Goal: Task Accomplishment & Management: Use online tool/utility

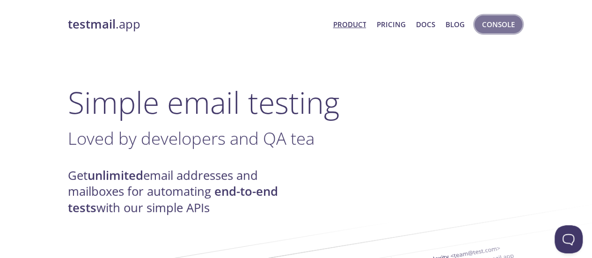
click at [491, 19] on span "Console" at bounding box center [498, 24] width 33 height 12
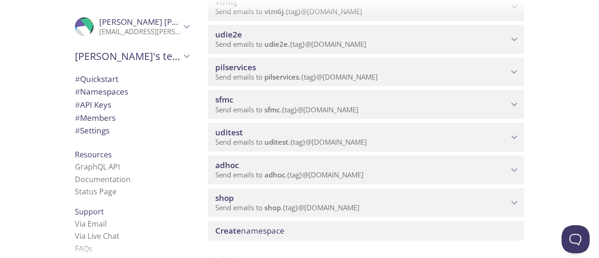
scroll to position [155, 0]
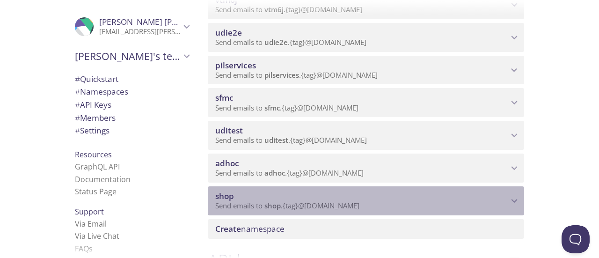
click at [358, 203] on span "Send emails to shop . {tag} @[DOMAIN_NAME]" at bounding box center [287, 205] width 144 height 9
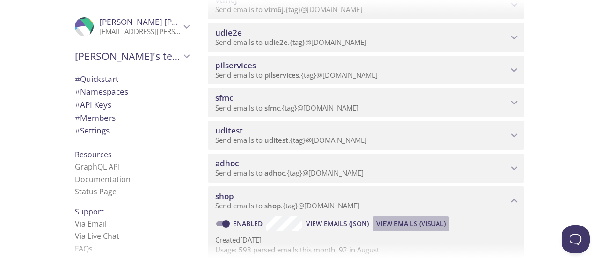
click at [389, 221] on span "View Emails (Visual)" at bounding box center [410, 223] width 69 height 11
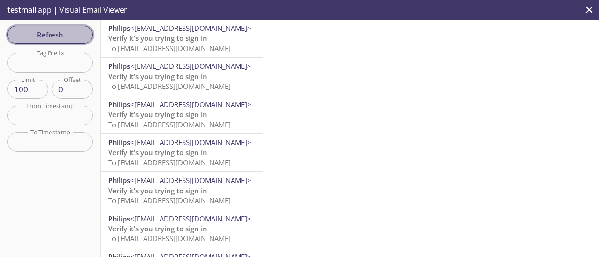
click at [64, 35] on span "Refresh" at bounding box center [50, 35] width 70 height 12
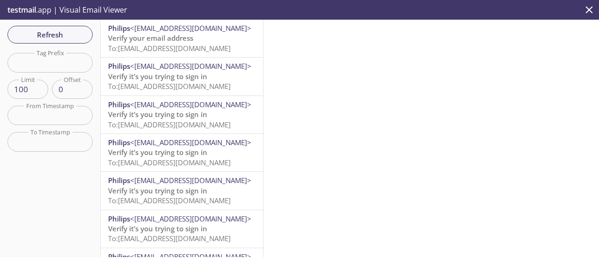
click at [157, 46] on span "To: [EMAIL_ADDRESS][DOMAIN_NAME]" at bounding box center [169, 48] width 123 height 9
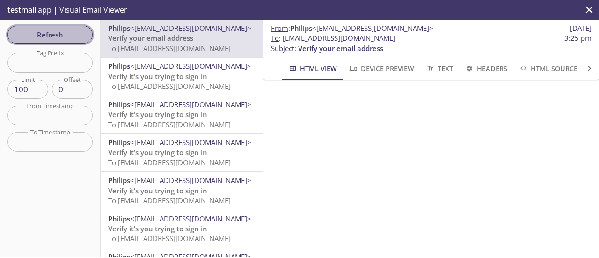
click at [31, 32] on span "Refresh" at bounding box center [50, 35] width 70 height 12
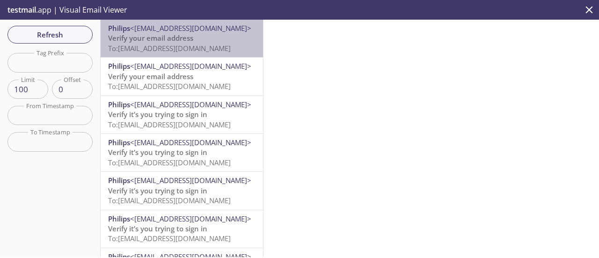
click at [200, 29] on span "<[EMAIL_ADDRESS][DOMAIN_NAME]>" at bounding box center [190, 27] width 121 height 9
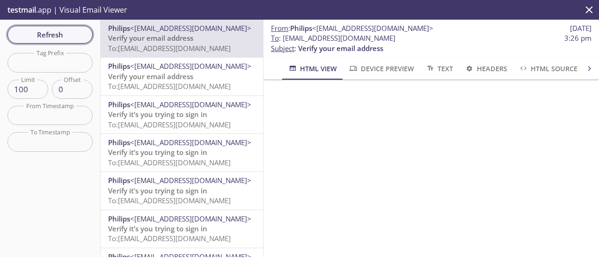
click at [67, 36] on span "Refresh" at bounding box center [50, 35] width 70 height 12
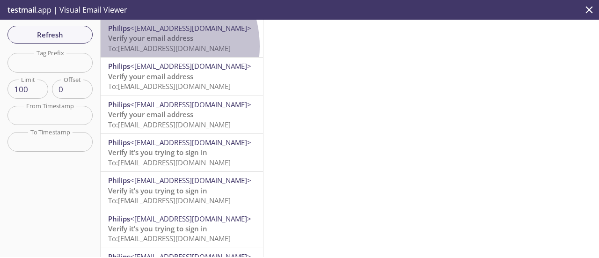
click at [151, 46] on span "To: [EMAIL_ADDRESS][DOMAIN_NAME]" at bounding box center [169, 48] width 123 height 9
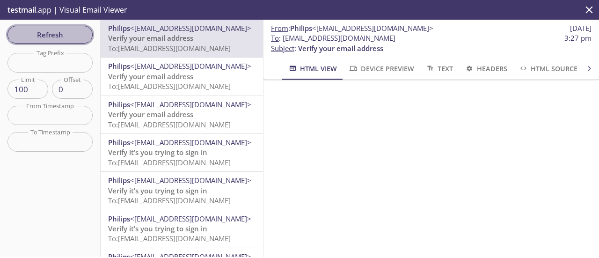
click at [59, 29] on span "Refresh" at bounding box center [50, 35] width 70 height 12
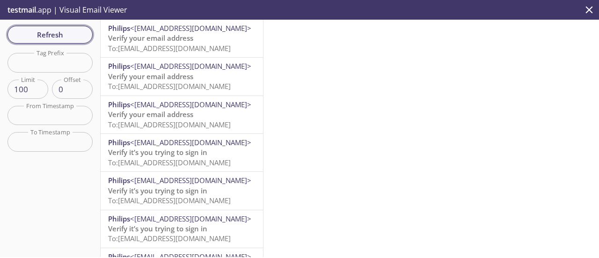
click at [57, 35] on span "Refresh" at bounding box center [50, 35] width 70 height 12
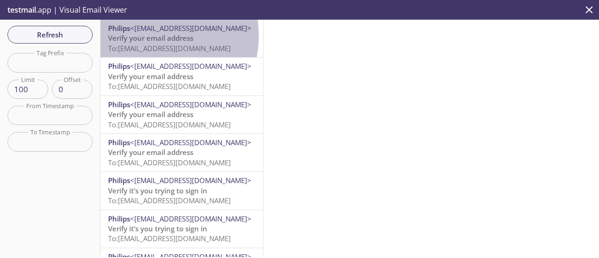
click at [145, 35] on span "Verify your email address" at bounding box center [150, 37] width 85 height 9
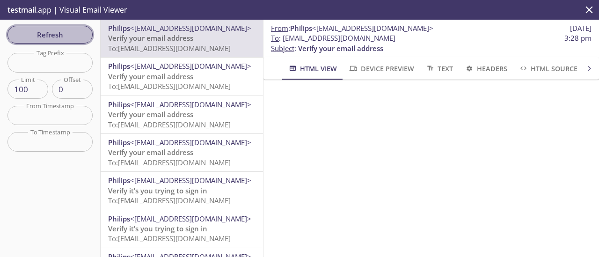
click at [73, 40] on span "Refresh" at bounding box center [50, 35] width 70 height 12
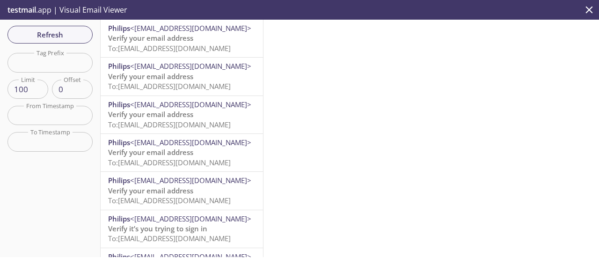
click at [198, 43] on p "Verify your email address To: [EMAIL_ADDRESS][DOMAIN_NAME]" at bounding box center [181, 43] width 147 height 20
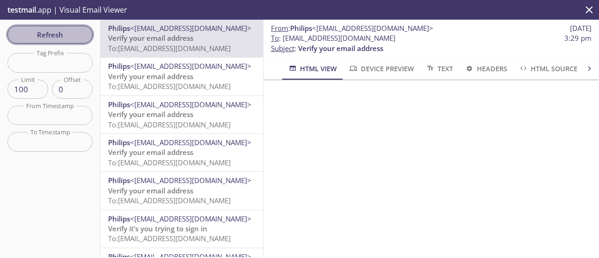
click at [79, 29] on span "Refresh" at bounding box center [50, 35] width 70 height 12
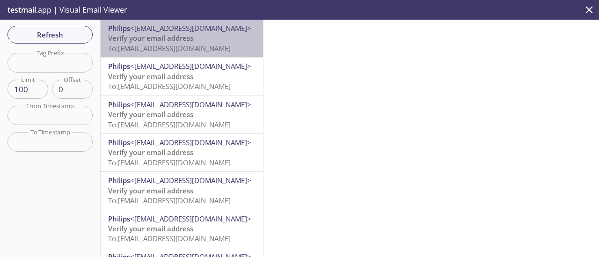
click at [198, 47] on span "To: [EMAIL_ADDRESS][DOMAIN_NAME]" at bounding box center [169, 48] width 123 height 9
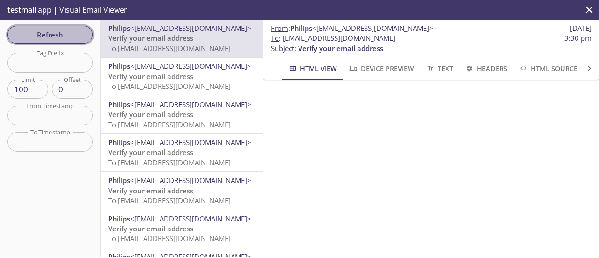
click at [72, 37] on span "Refresh" at bounding box center [50, 35] width 70 height 12
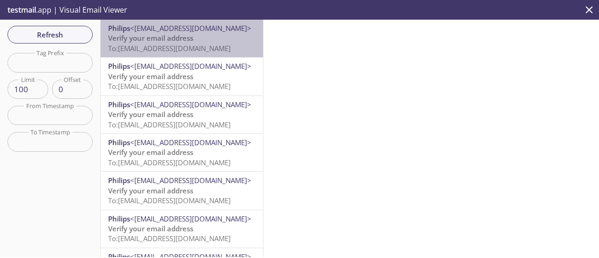
click at [186, 47] on span "To: [EMAIL_ADDRESS][DOMAIN_NAME]" at bounding box center [169, 48] width 123 height 9
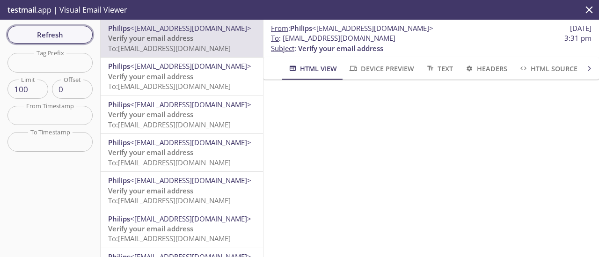
click at [45, 32] on span "Refresh" at bounding box center [50, 35] width 70 height 12
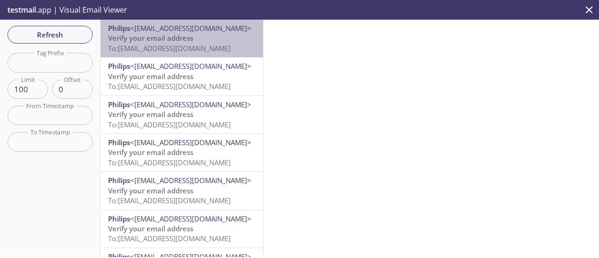
click at [197, 46] on span "To: [EMAIL_ADDRESS][DOMAIN_NAME]" at bounding box center [169, 48] width 123 height 9
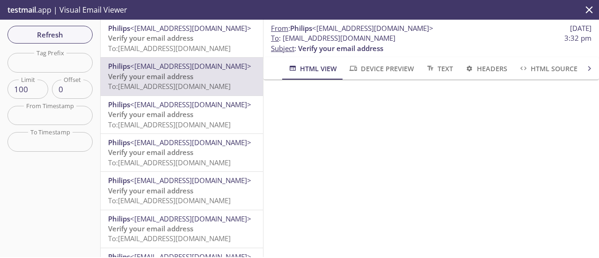
click at [140, 45] on span "To: [EMAIL_ADDRESS][DOMAIN_NAME]" at bounding box center [169, 48] width 123 height 9
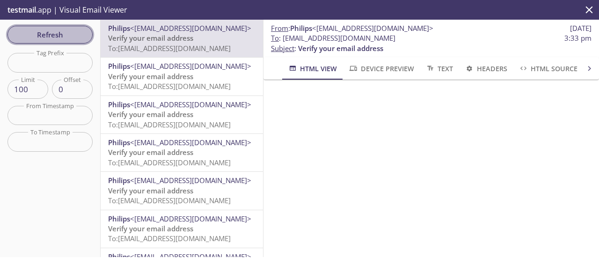
click at [44, 33] on span "Refresh" at bounding box center [50, 35] width 70 height 12
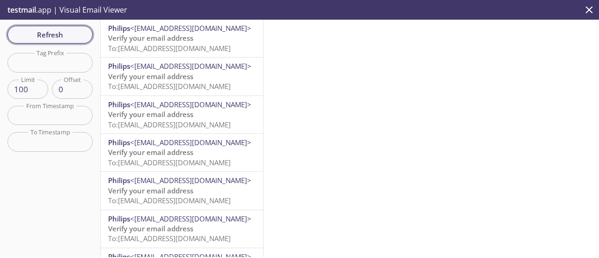
click at [73, 36] on span "Refresh" at bounding box center [50, 35] width 70 height 12
click at [162, 49] on span "To: [EMAIL_ADDRESS][DOMAIN_NAME]" at bounding box center [169, 48] width 123 height 9
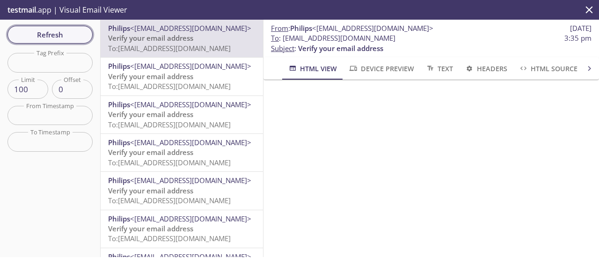
click at [62, 36] on span "Refresh" at bounding box center [50, 35] width 70 height 12
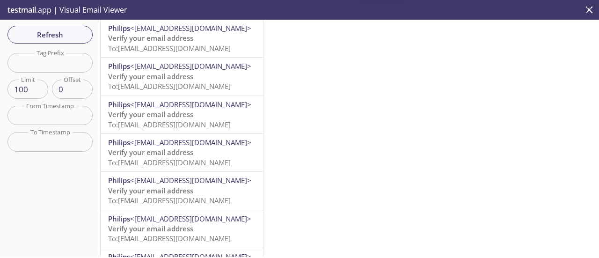
click at [196, 41] on p "Verify your email address To: [EMAIL_ADDRESS][DOMAIN_NAME]" at bounding box center [181, 43] width 147 height 20
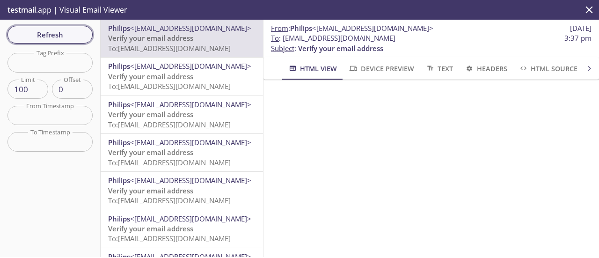
click at [46, 32] on span "Refresh" at bounding box center [50, 35] width 70 height 12
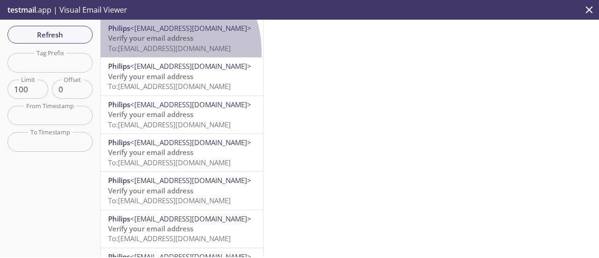
click at [147, 52] on span "To: [EMAIL_ADDRESS][DOMAIN_NAME]" at bounding box center [169, 48] width 123 height 9
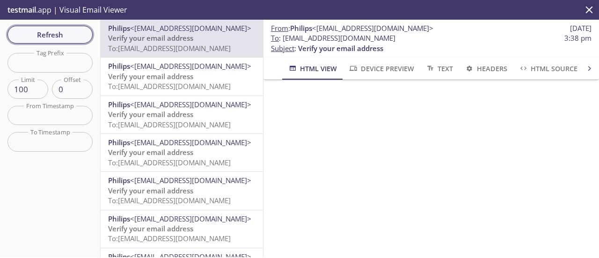
click at [33, 30] on span "Refresh" at bounding box center [50, 35] width 70 height 12
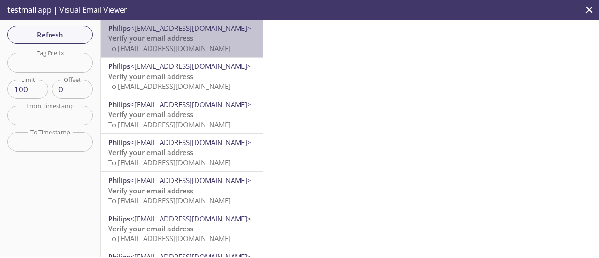
click at [202, 33] on span "Philips <[EMAIL_ADDRESS][DOMAIN_NAME]>" at bounding box center [181, 28] width 147 height 10
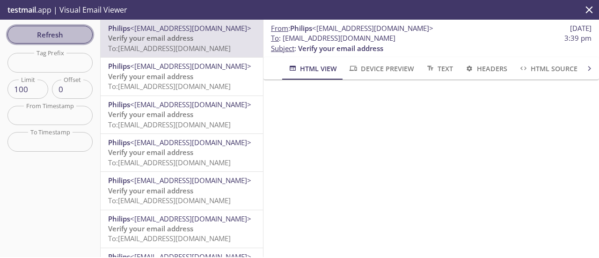
click at [40, 37] on span "Refresh" at bounding box center [50, 35] width 70 height 12
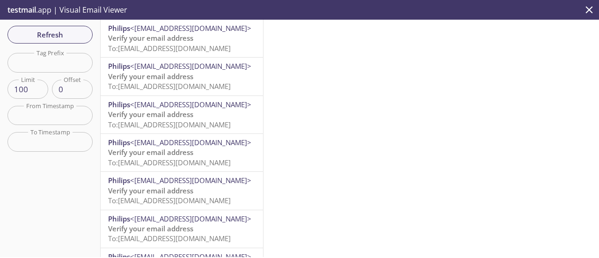
click at [160, 48] on span "To: [EMAIL_ADDRESS][DOMAIN_NAME]" at bounding box center [169, 48] width 123 height 9
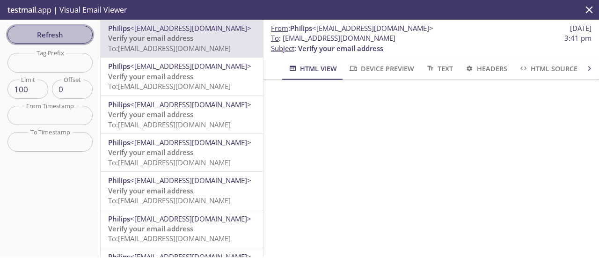
click at [36, 33] on span "Refresh" at bounding box center [50, 35] width 70 height 12
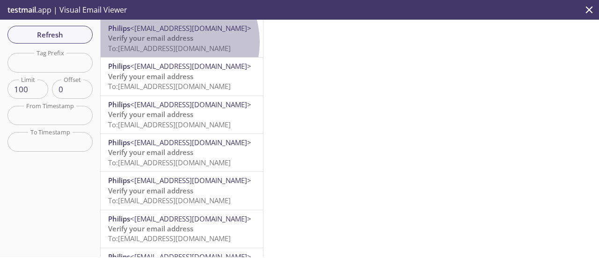
click at [173, 42] on span "Verify your email address" at bounding box center [150, 37] width 85 height 9
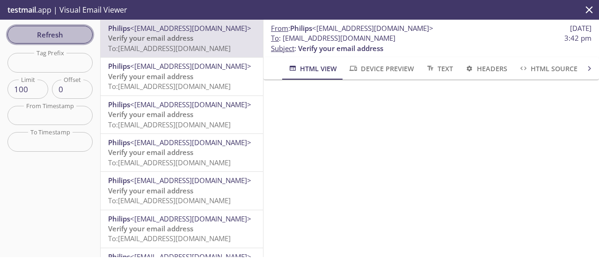
click at [55, 33] on span "Refresh" at bounding box center [50, 35] width 70 height 12
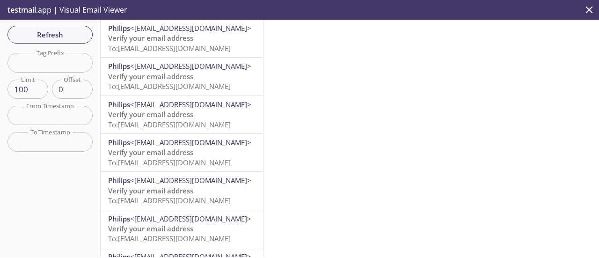
click at [145, 40] on span "Verify your email address" at bounding box center [150, 37] width 85 height 9
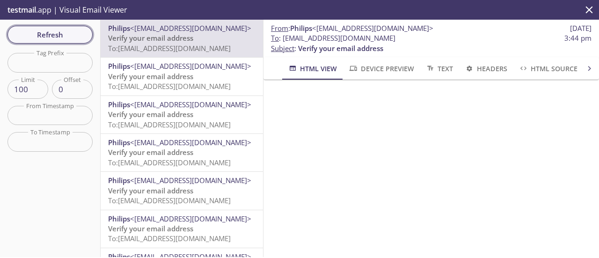
click at [69, 29] on span "Refresh" at bounding box center [50, 35] width 70 height 12
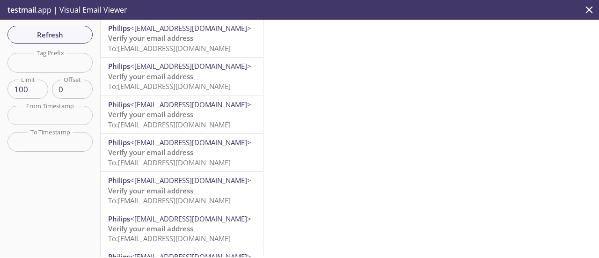
click at [176, 42] on span "Verify your email address" at bounding box center [150, 37] width 85 height 9
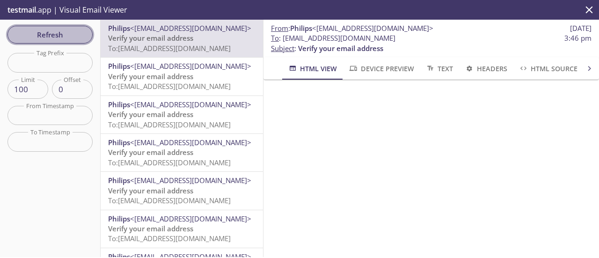
click at [19, 38] on span "Refresh" at bounding box center [50, 35] width 70 height 12
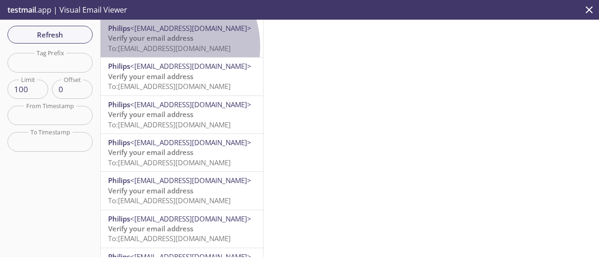
click at [162, 47] on span "To: [EMAIL_ADDRESS][DOMAIN_NAME]" at bounding box center [169, 48] width 123 height 9
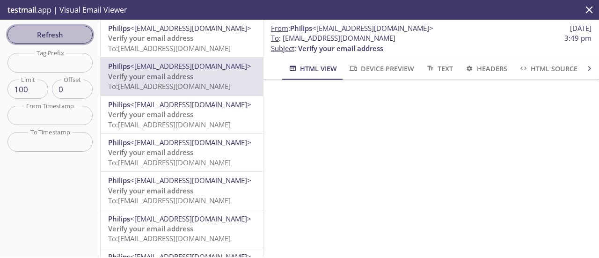
click at [20, 32] on span "Refresh" at bounding box center [50, 35] width 70 height 12
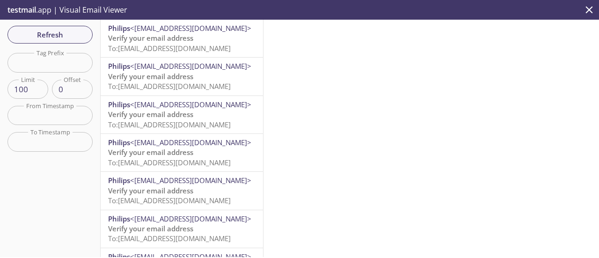
click at [161, 47] on span "To: [EMAIL_ADDRESS][DOMAIN_NAME]" at bounding box center [169, 48] width 123 height 9
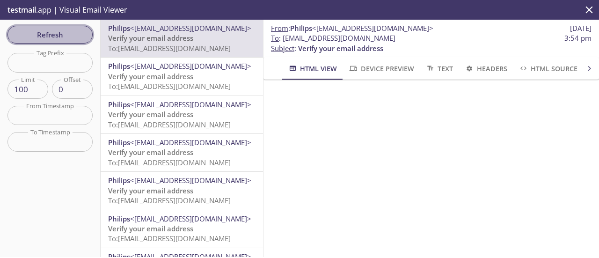
click at [60, 36] on span "Refresh" at bounding box center [50, 35] width 70 height 12
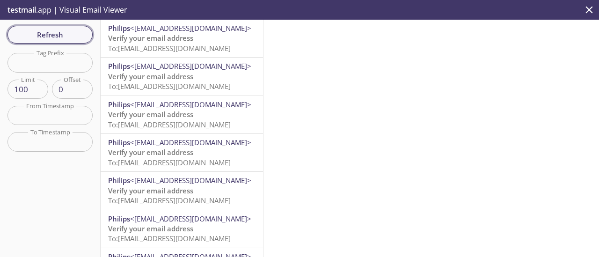
click at [73, 38] on span "Refresh" at bounding box center [50, 35] width 70 height 12
click at [64, 40] on span "Refresh" at bounding box center [50, 35] width 70 height 12
click at [33, 33] on span "Refresh" at bounding box center [50, 35] width 70 height 12
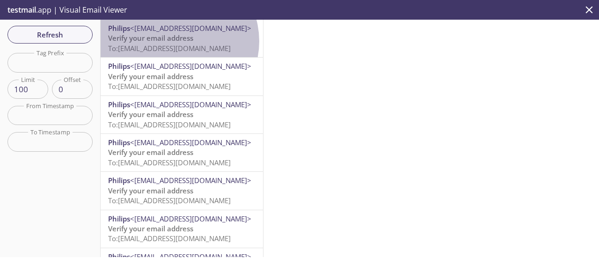
click at [175, 41] on span "Verify your email address" at bounding box center [150, 37] width 85 height 9
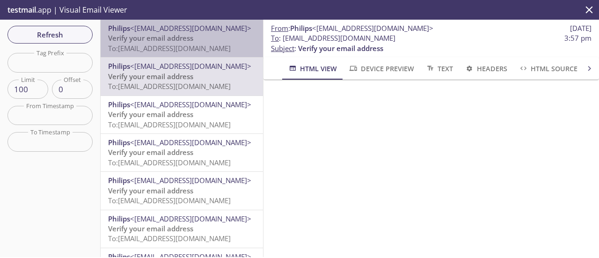
click at [184, 31] on span "<[EMAIL_ADDRESS][DOMAIN_NAME]>" at bounding box center [190, 27] width 121 height 9
